Goal: Task Accomplishment & Management: Use online tool/utility

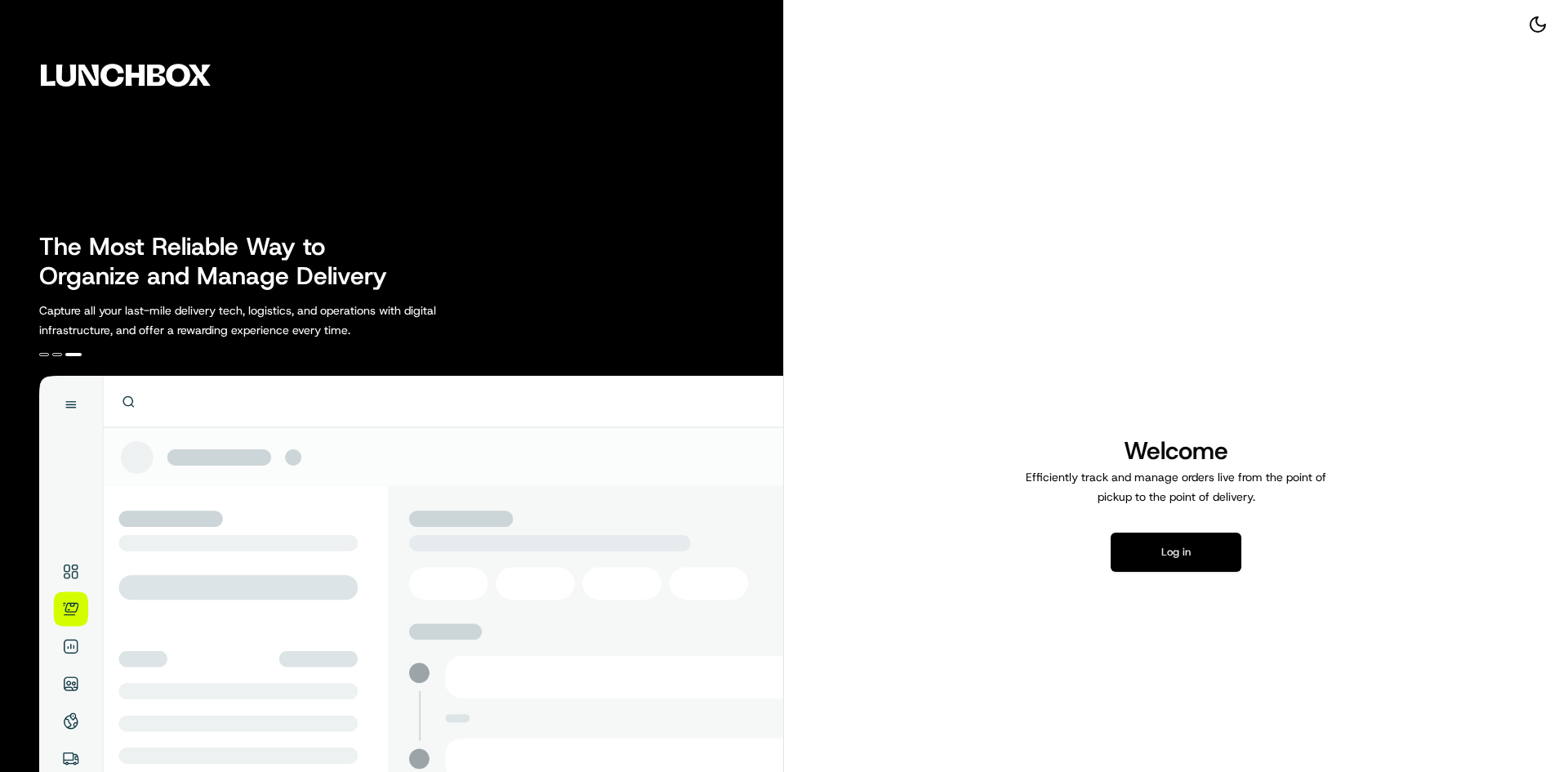
click at [1160, 563] on button "Log in" at bounding box center [1175, 552] width 131 height 39
